Goal: Download file/media

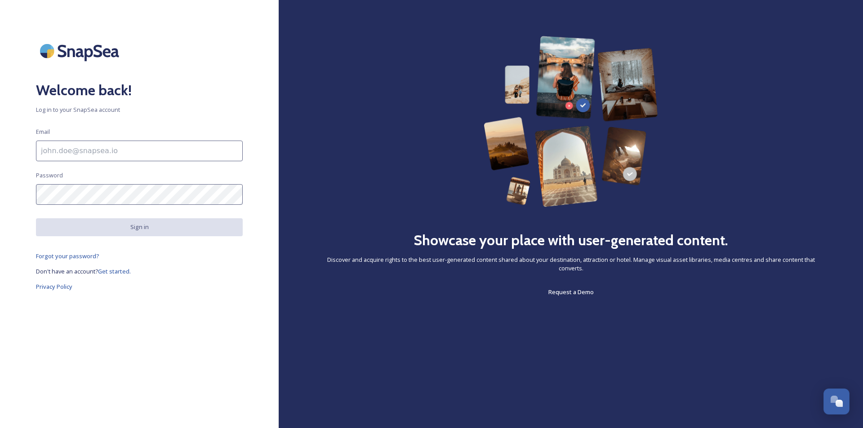
click at [112, 154] on input at bounding box center [139, 151] width 207 height 21
type input "[EMAIL_ADDRESS][DOMAIN_NAME]"
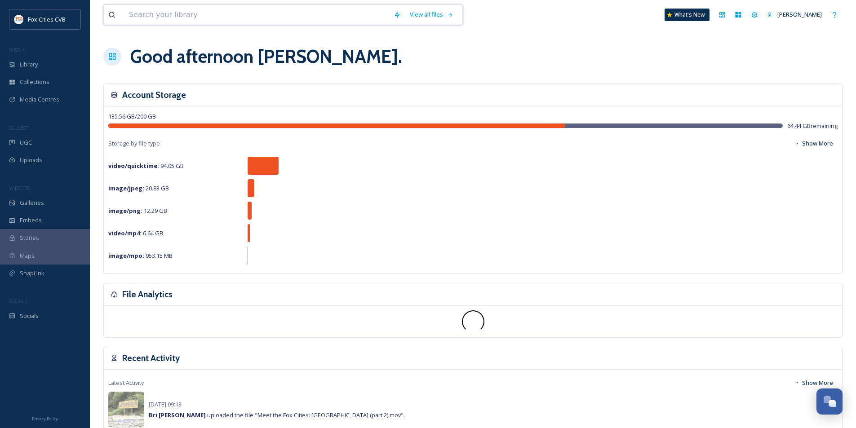
click at [220, 13] on input at bounding box center [256, 15] width 265 height 20
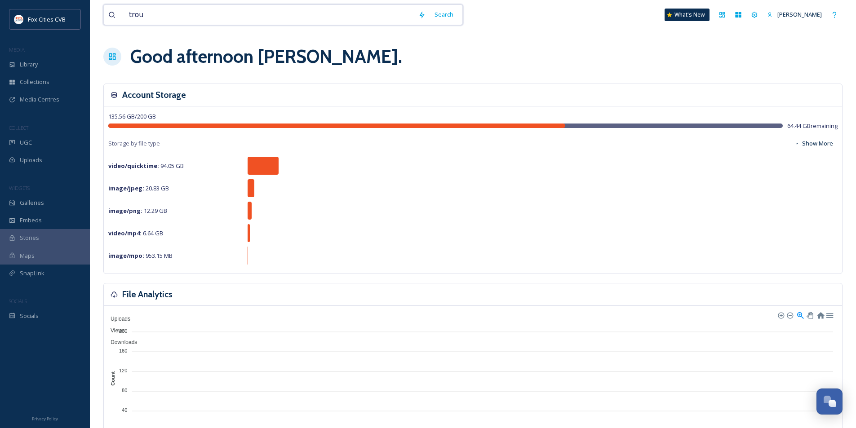
type input "trout"
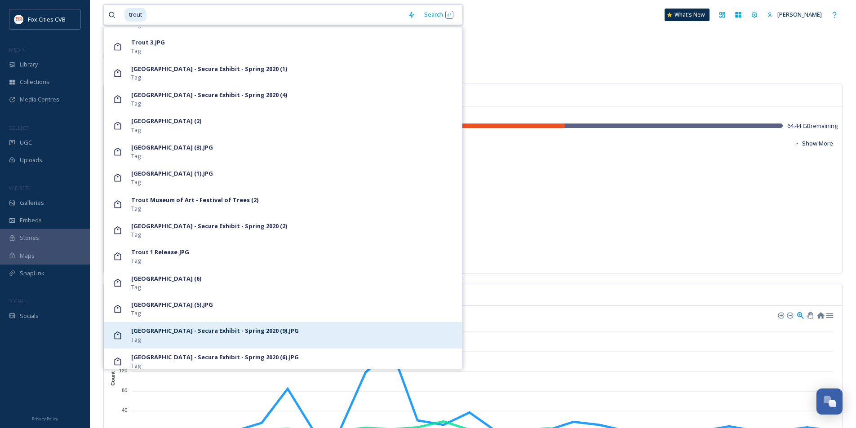
scroll to position [914, 0]
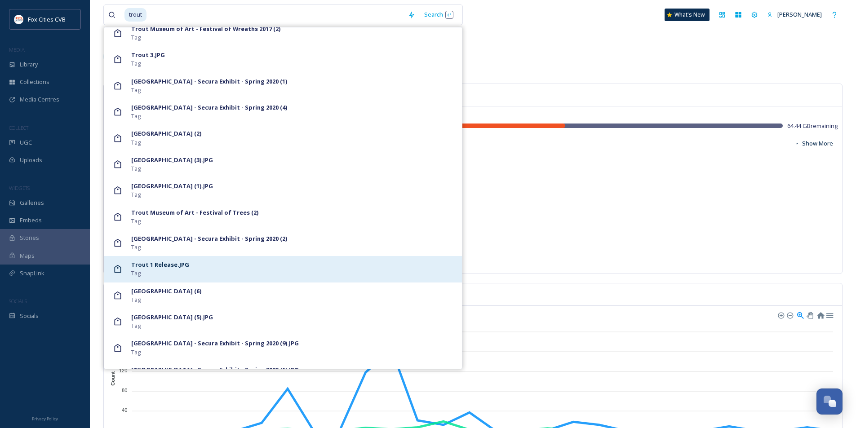
click at [140, 263] on strong "Trout 1 Release.JPG" at bounding box center [160, 265] width 58 height 8
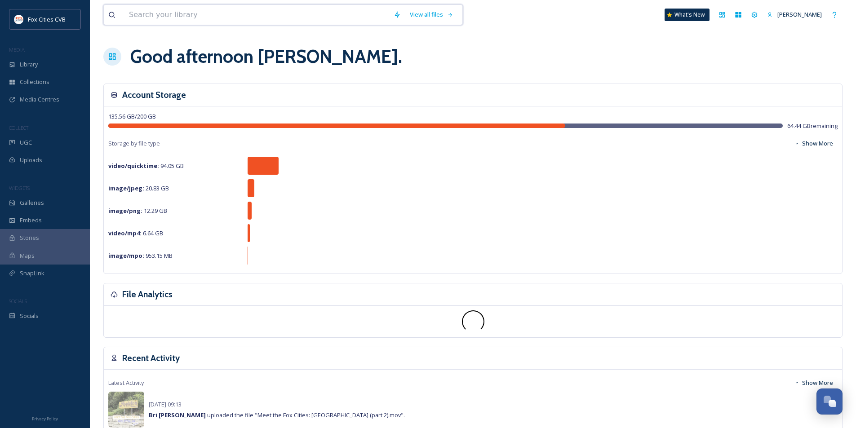
click at [198, 14] on input at bounding box center [256, 15] width 265 height 20
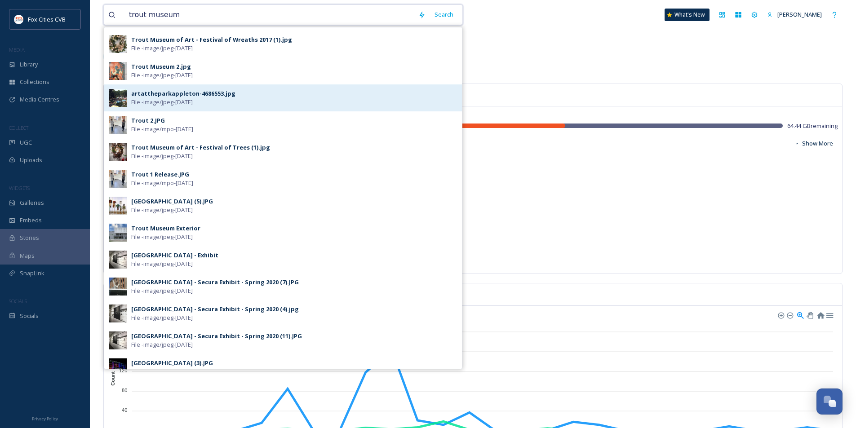
scroll to position [90, 0]
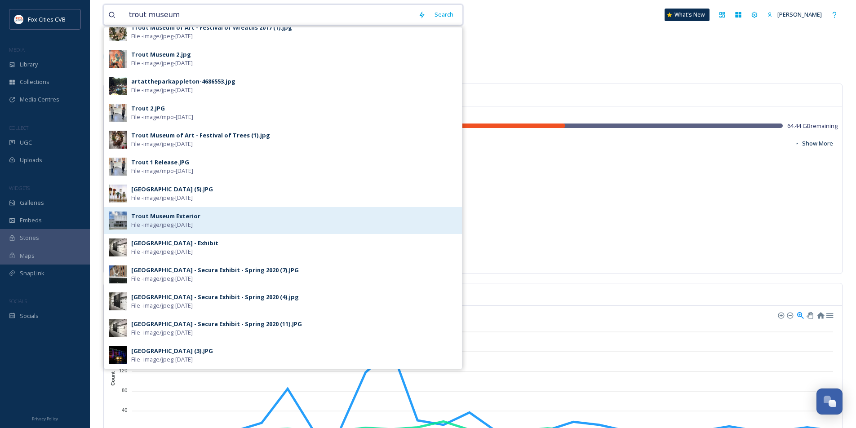
type input "trout museum"
click at [164, 223] on span "File - image/jpeg - [DATE]" at bounding box center [162, 225] width 62 height 9
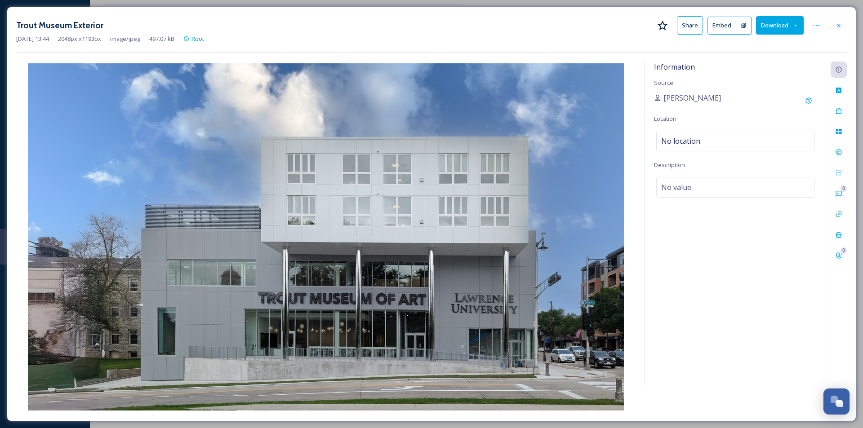
click at [771, 26] on button "Download" at bounding box center [780, 25] width 48 height 18
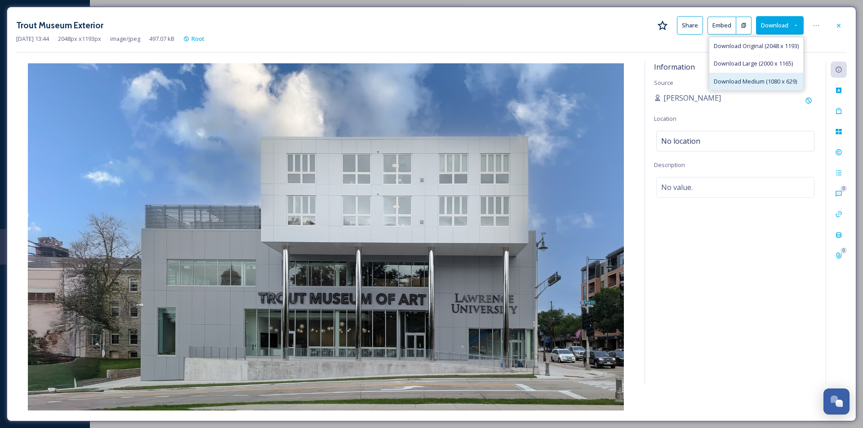
click at [733, 75] on div "Download Medium (1080 x 629)" at bounding box center [756, 82] width 94 height 18
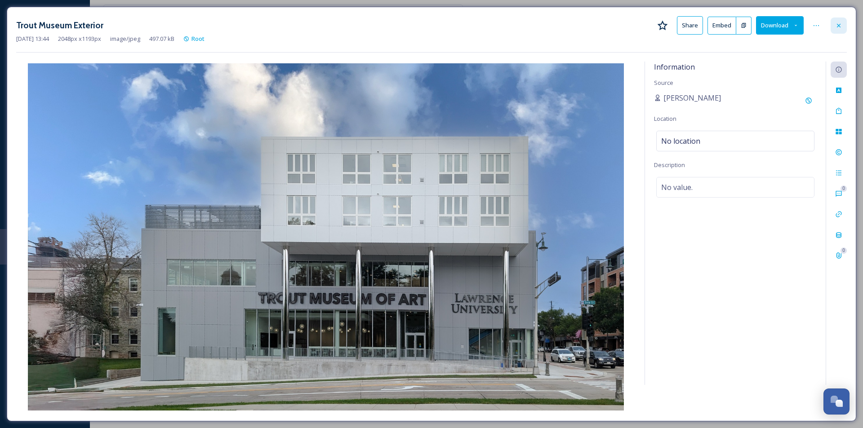
click at [840, 22] on icon at bounding box center [838, 25] width 7 height 7
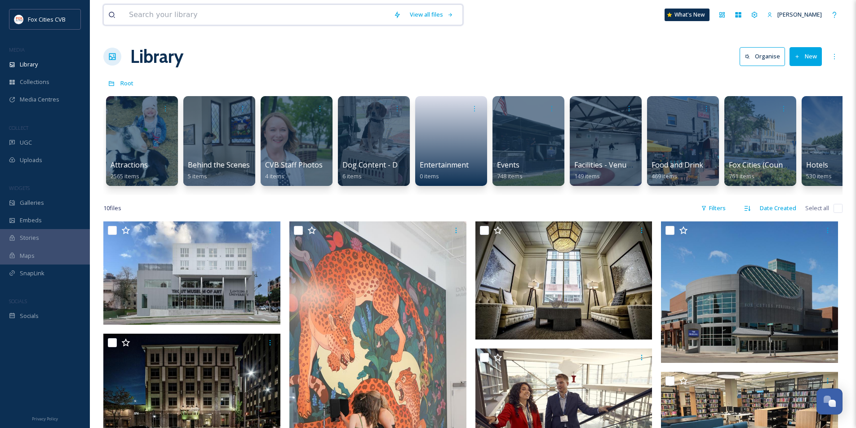
click at [193, 5] on input at bounding box center [256, 15] width 265 height 20
type input "trout musuem"
click at [434, 14] on div "Search Press Enter to search" at bounding box center [439, 15] width 38 height 18
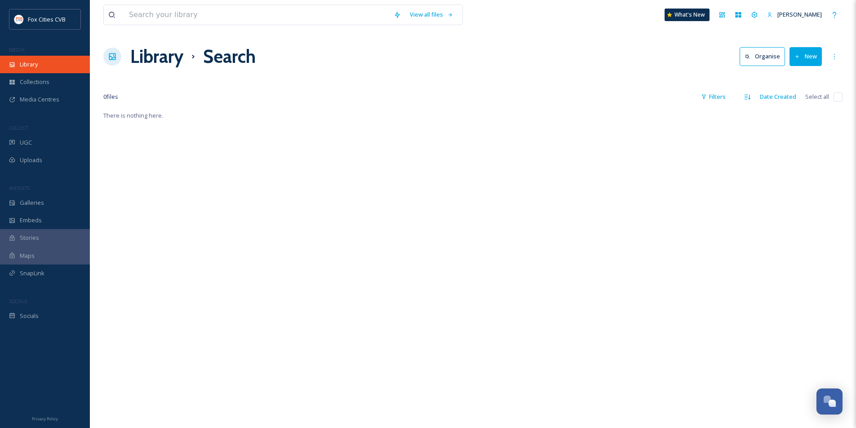
click at [34, 58] on div "Library" at bounding box center [45, 65] width 90 height 18
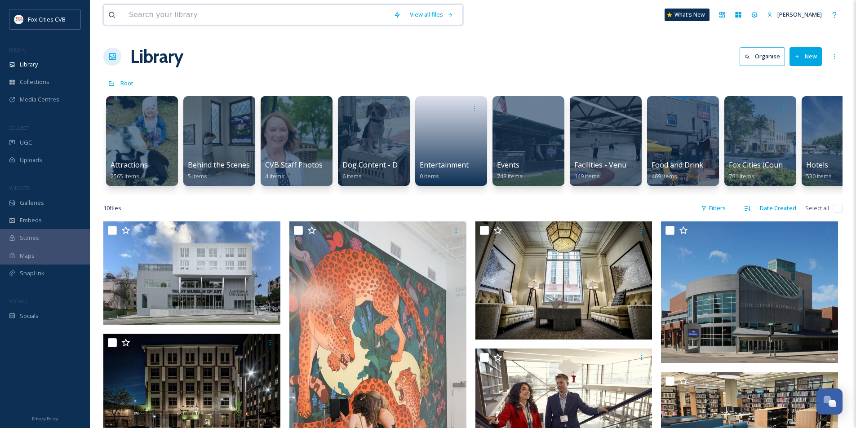
click at [175, 19] on input at bounding box center [256, 15] width 265 height 20
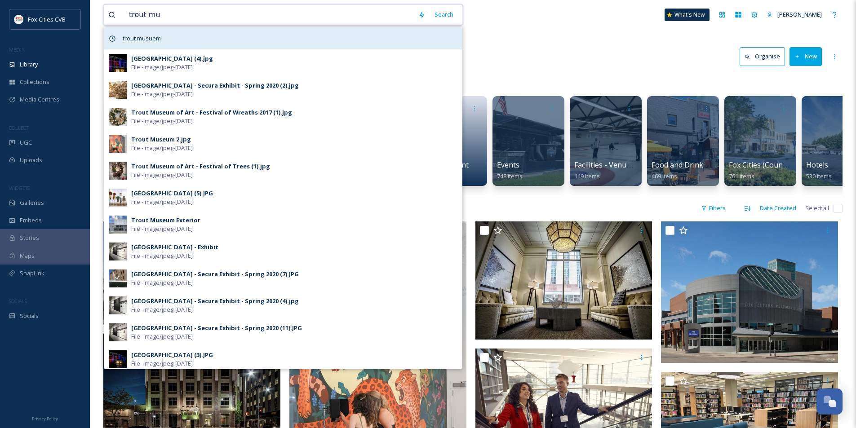
type input "trout mu"
click at [155, 39] on span "trout musuem" at bounding box center [141, 38] width 47 height 13
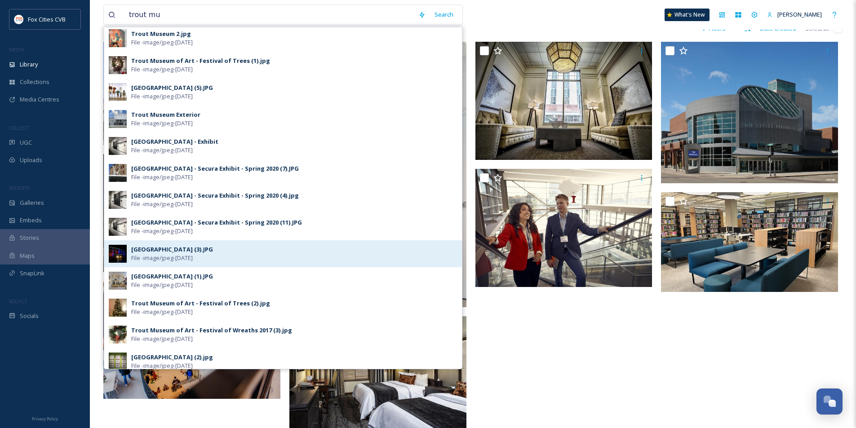
scroll to position [85, 0]
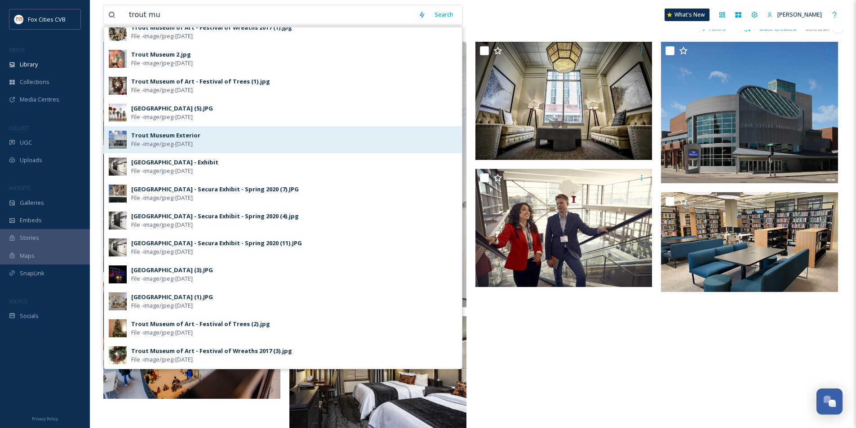
click at [185, 139] on div "Trout Museum Exterior" at bounding box center [165, 135] width 69 height 9
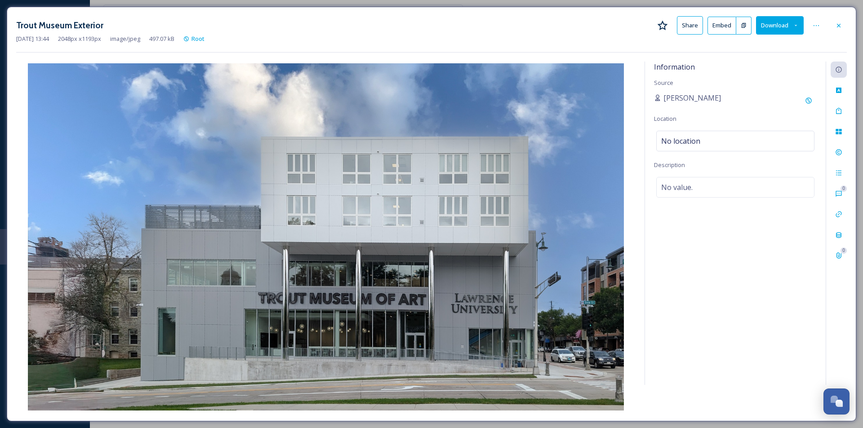
click at [398, 200] on img at bounding box center [325, 236] width 619 height 347
click at [770, 23] on button "Download" at bounding box center [780, 25] width 48 height 18
click at [723, 49] on span "Download Original (2048 x 1193)" at bounding box center [756, 46] width 85 height 9
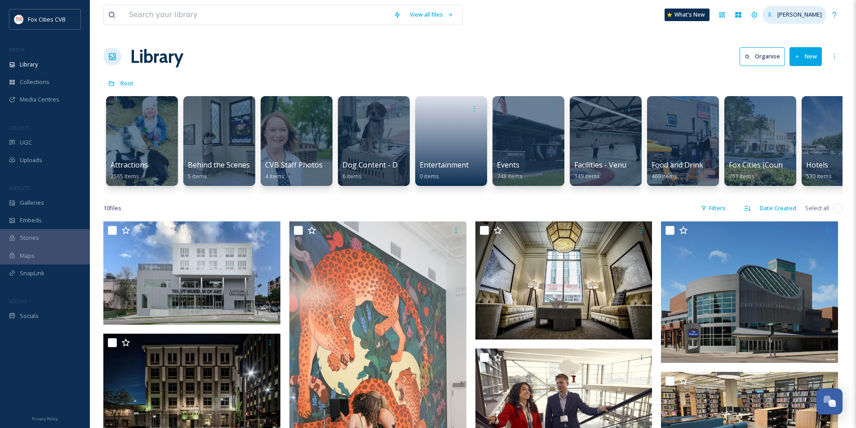
click at [805, 13] on span "[PERSON_NAME]" at bounding box center [799, 14] width 44 height 8
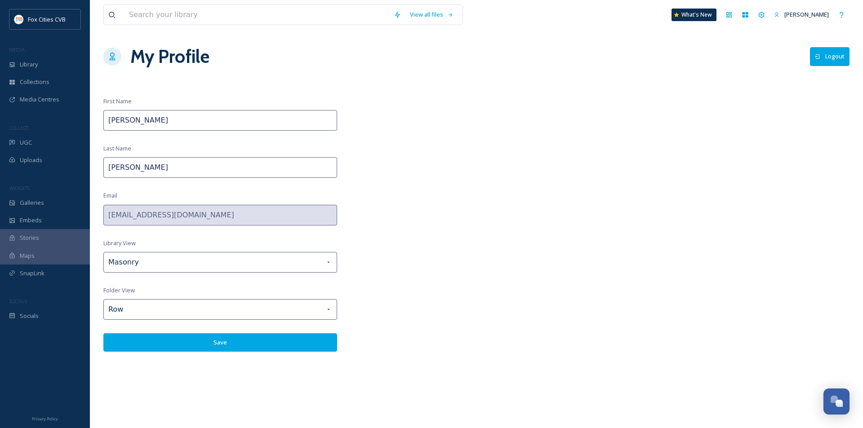
click at [833, 53] on button "Logout" at bounding box center [830, 56] width 40 height 18
